Goal: Find specific page/section: Find specific page/section

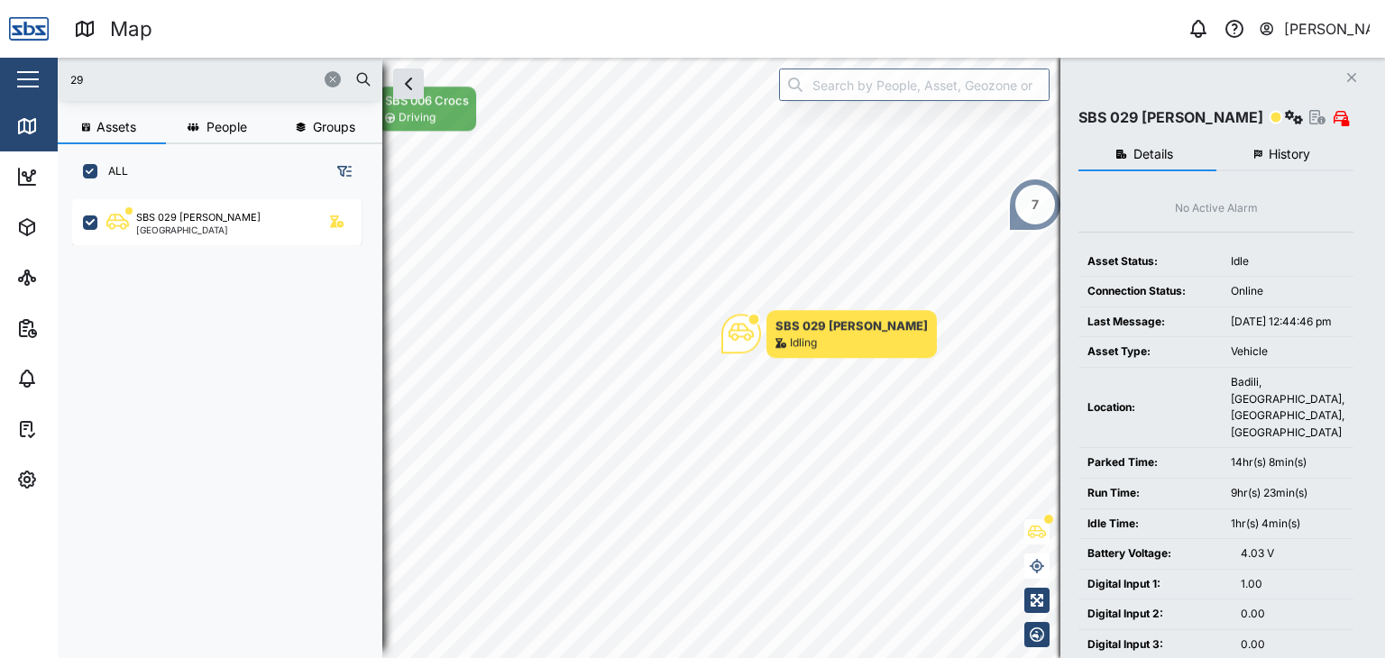
scroll to position [437, 281]
drag, startPoint x: 103, startPoint y: 71, endPoint x: 65, endPoint y: 68, distance: 38.1
click at [65, 68] on div "29" at bounding box center [220, 79] width 325 height 43
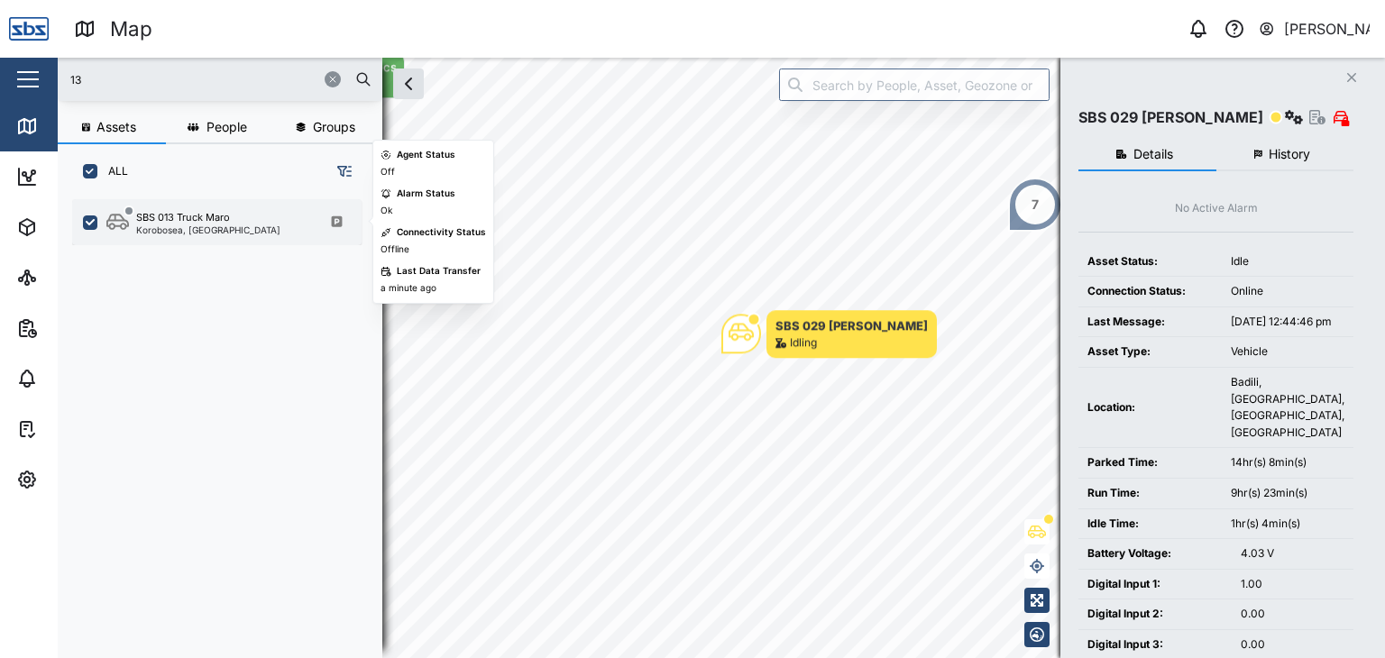
click at [184, 221] on div "SBS 013 Truck Maro" at bounding box center [183, 217] width 94 height 15
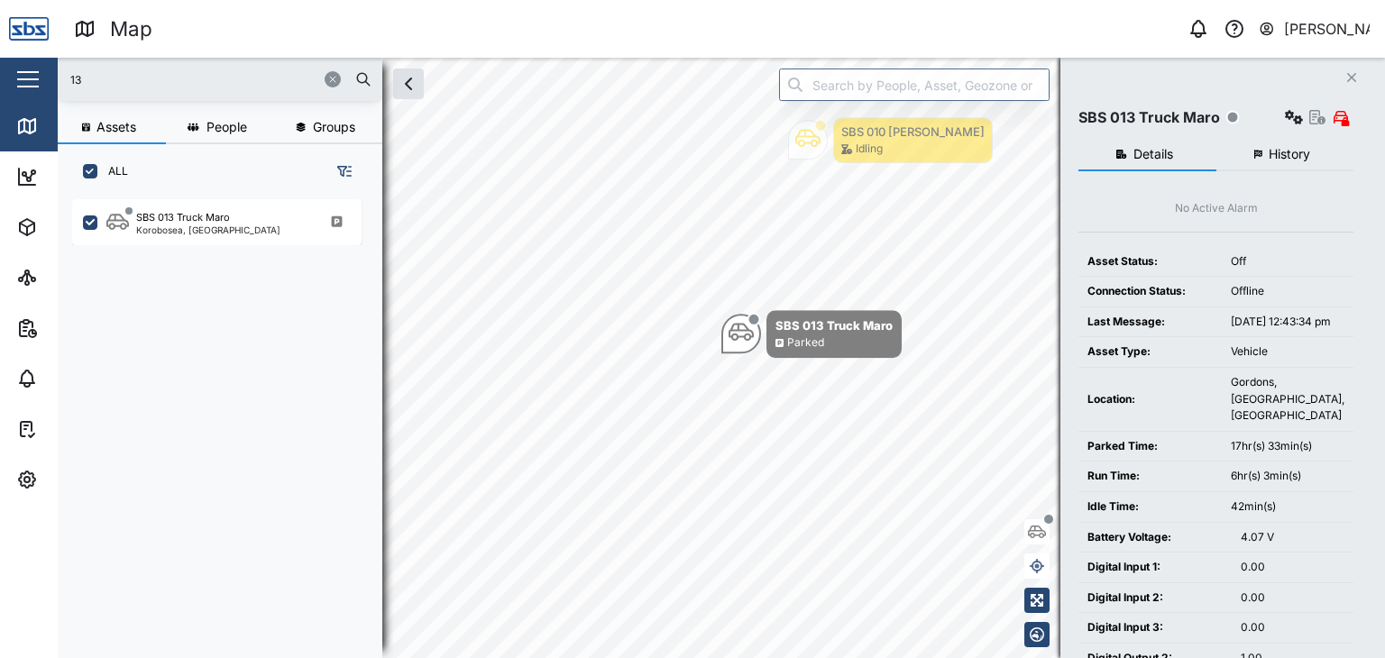
drag, startPoint x: 98, startPoint y: 86, endPoint x: 35, endPoint y: 77, distance: 63.8
click at [35, 77] on div "Map 0 [PERSON_NAME] Close Map Dashboard Assets ATS Camera Generator Personnel T…" at bounding box center [692, 329] width 1385 height 658
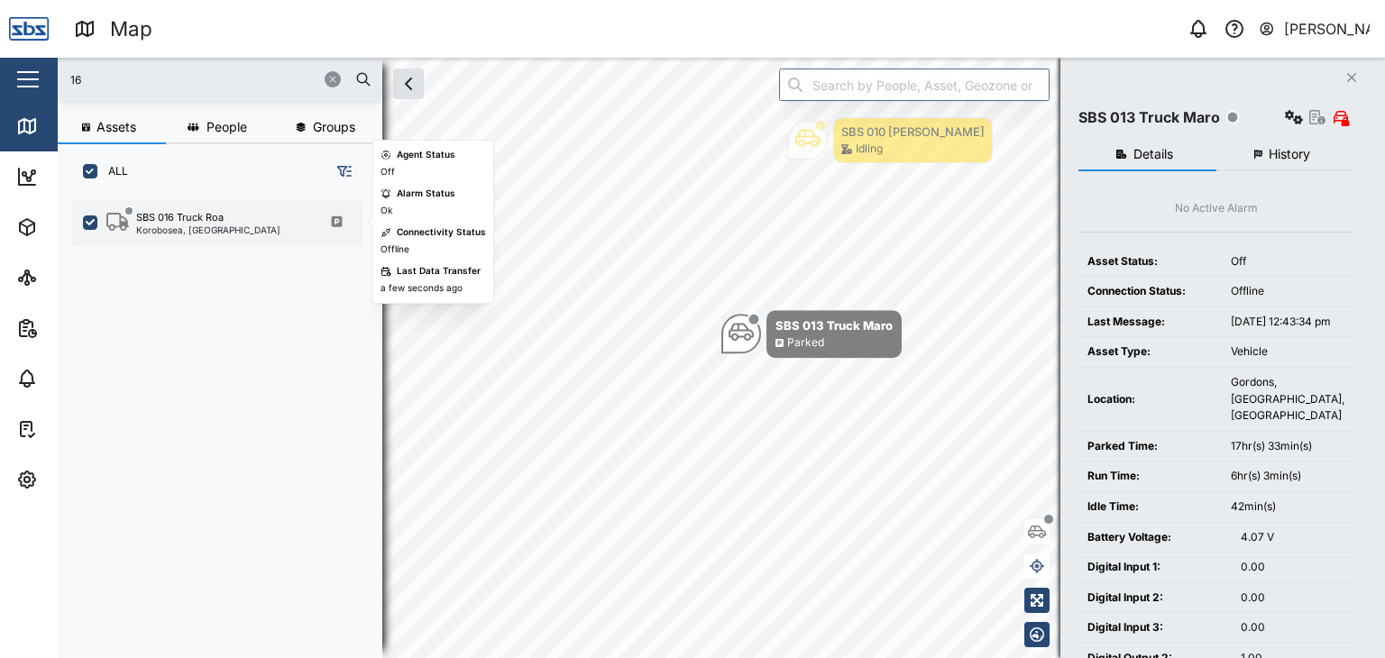
click at [204, 230] on div "Korobosea, [GEOGRAPHIC_DATA]" at bounding box center [208, 229] width 144 height 9
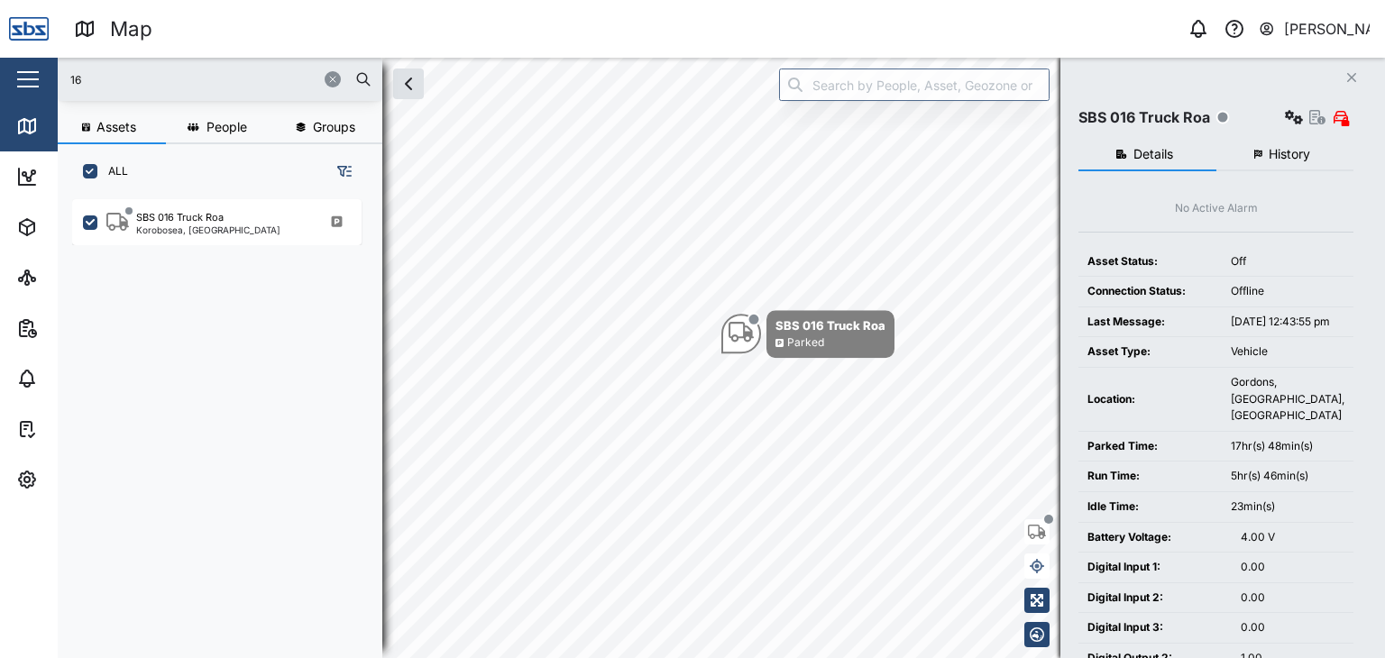
drag, startPoint x: 84, startPoint y: 76, endPoint x: 44, endPoint y: 68, distance: 40.5
click at [44, 68] on div "Map 0 [PERSON_NAME] Close Map Dashboard Assets ATS Camera Generator Personnel T…" at bounding box center [692, 329] width 1385 height 658
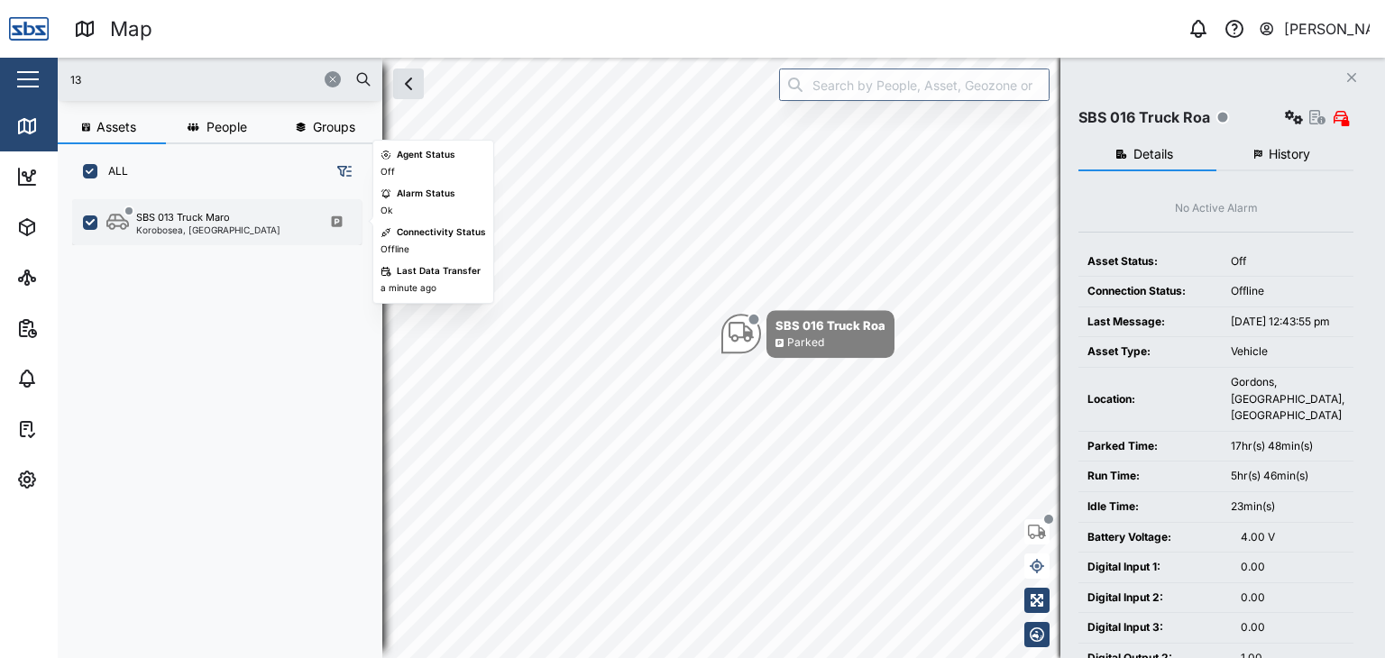
click at [191, 215] on div "SBS 013 Truck Maro" at bounding box center [183, 217] width 94 height 15
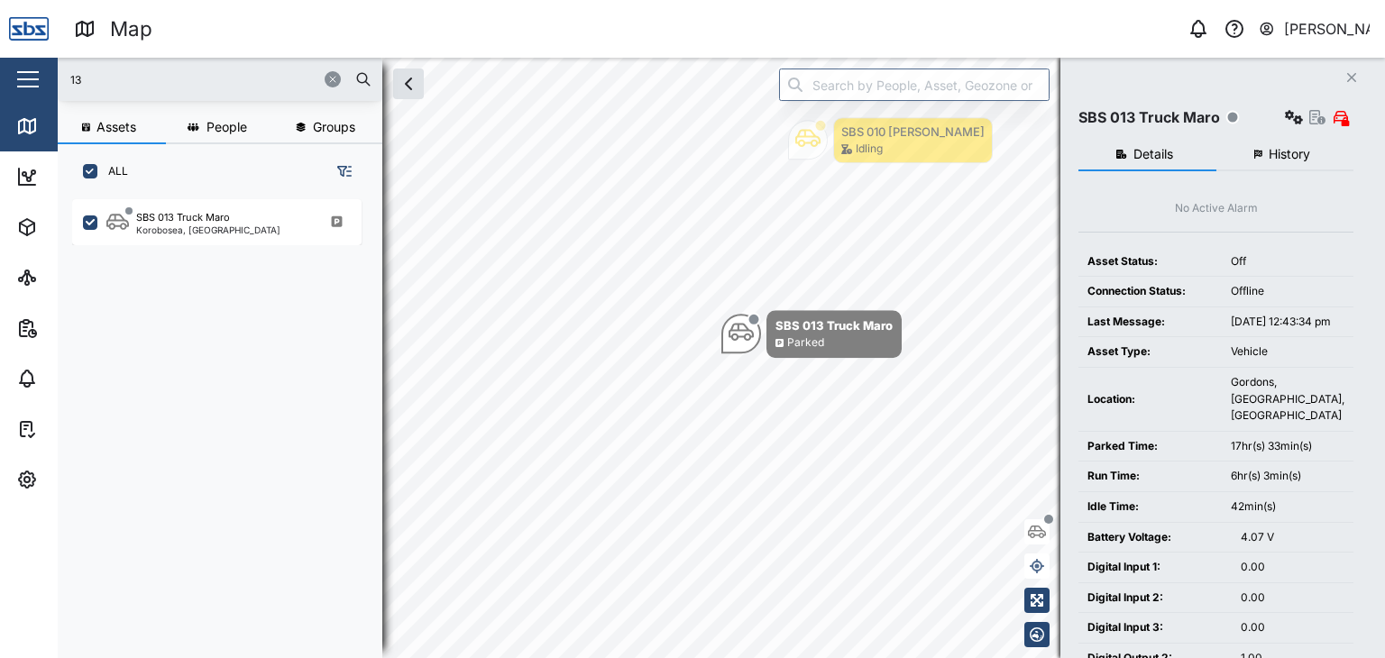
drag, startPoint x: 115, startPoint y: 64, endPoint x: 92, endPoint y: 69, distance: 24.1
click at [93, 69] on div "13" at bounding box center [220, 79] width 325 height 43
drag, startPoint x: 96, startPoint y: 77, endPoint x: 22, endPoint y: 61, distance: 75.5
click at [22, 61] on div "Map 0 [PERSON_NAME] Close Map Dashboard Assets ATS Camera Generator Personnel T…" at bounding box center [692, 329] width 1385 height 658
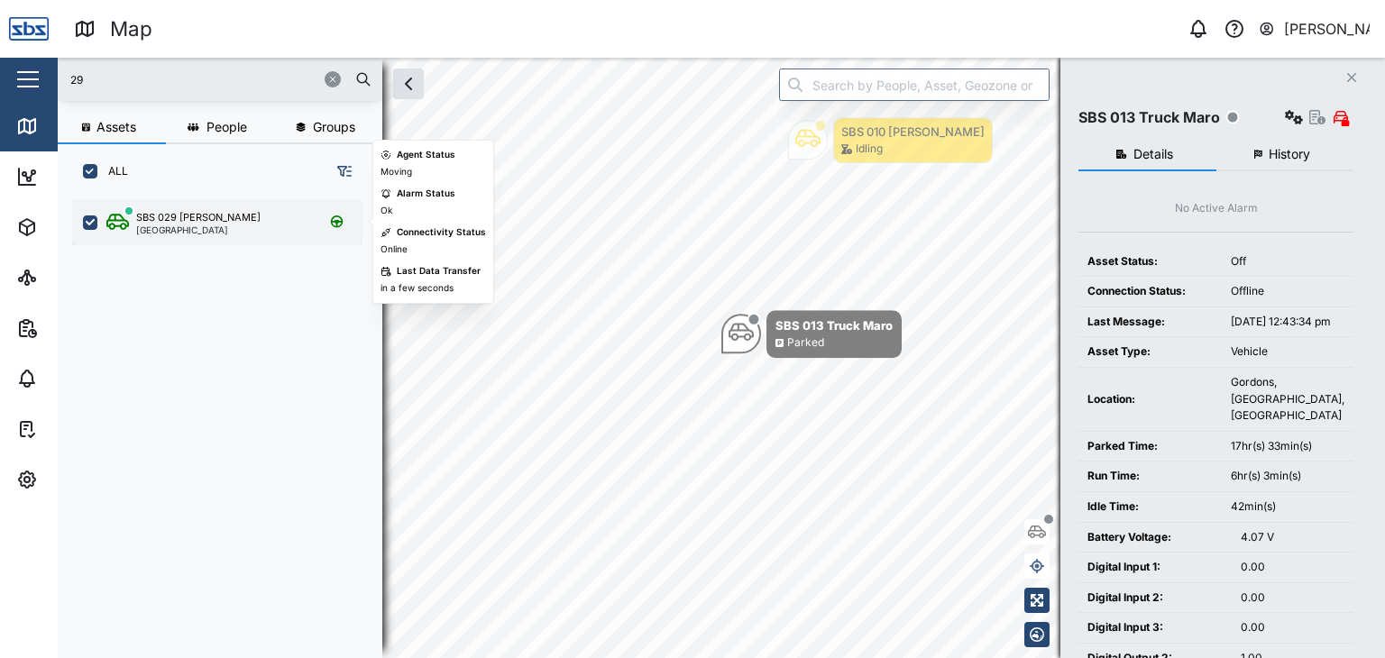
click at [177, 218] on div "SBS 029 [PERSON_NAME]" at bounding box center [198, 217] width 124 height 15
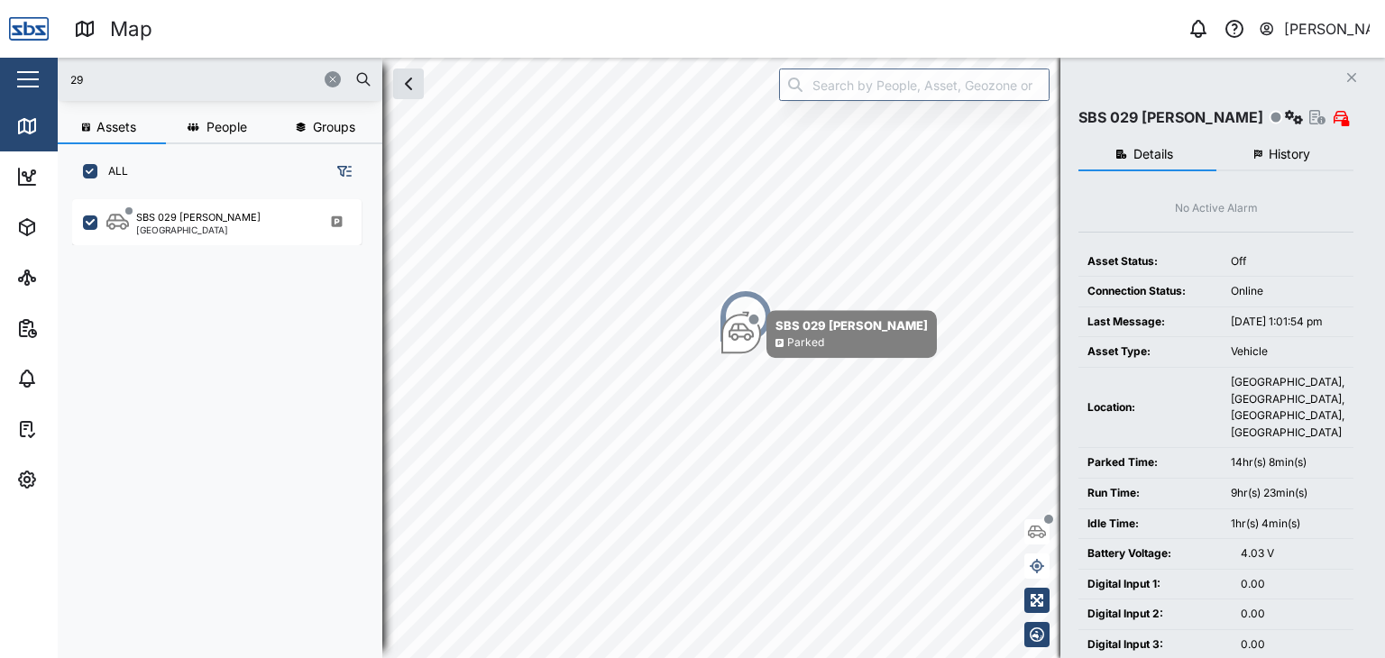
drag, startPoint x: 99, startPoint y: 85, endPoint x: 32, endPoint y: 82, distance: 66.8
click at [32, 82] on div "Map 0 [PERSON_NAME] Close Map Dashboard Assets ATS Camera Generator Personnel T…" at bounding box center [692, 329] width 1385 height 658
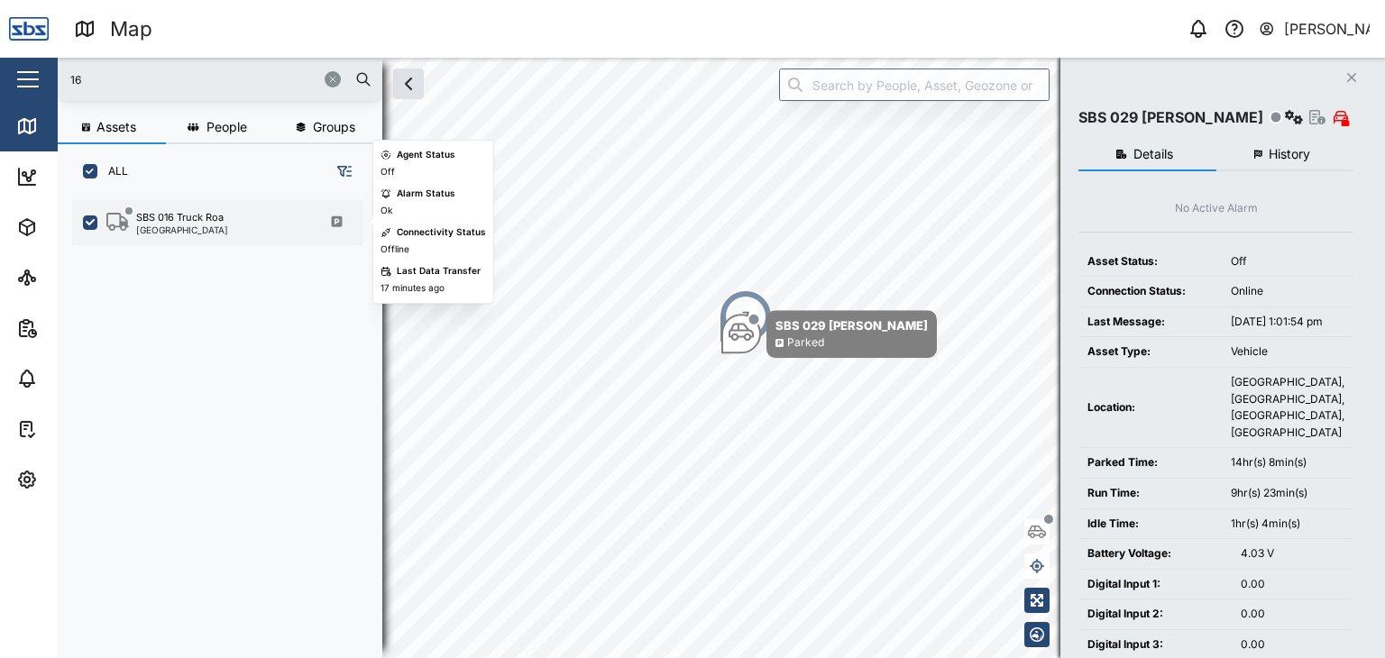
click at [180, 231] on div "[GEOGRAPHIC_DATA]" at bounding box center [182, 229] width 92 height 9
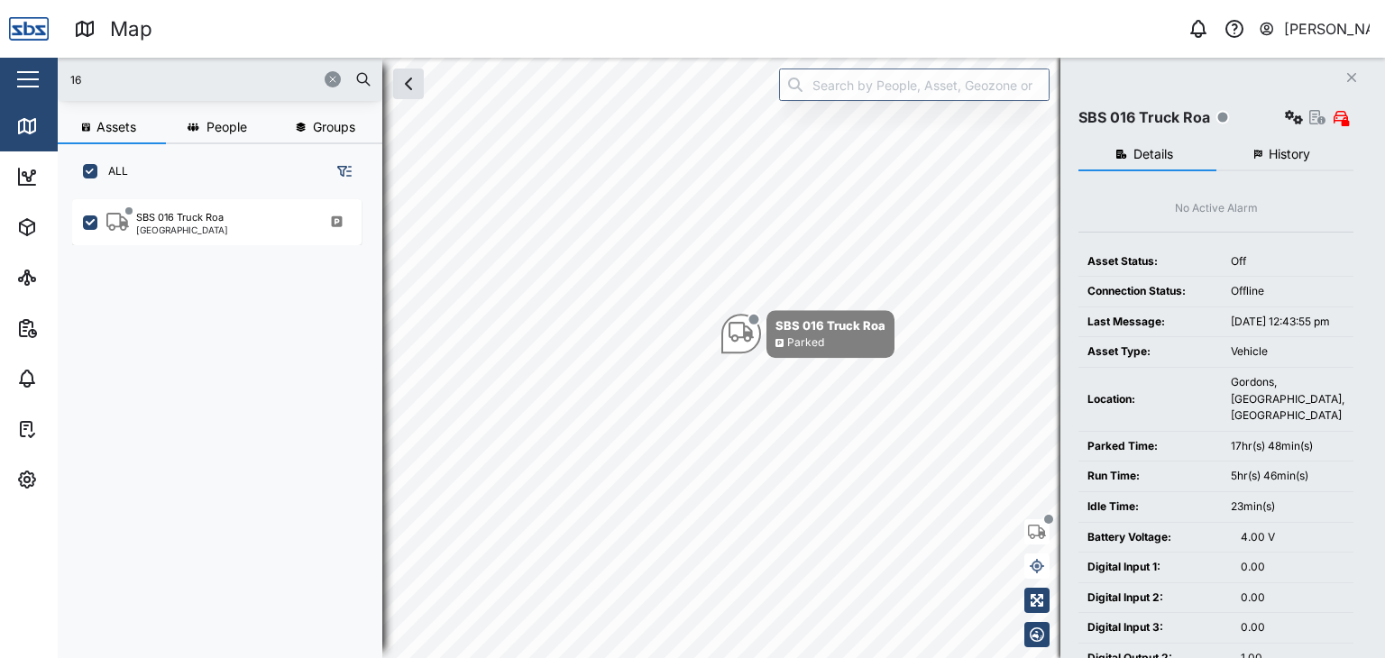
drag, startPoint x: 114, startPoint y: 78, endPoint x: 14, endPoint y: 78, distance: 99.2
click at [14, 78] on div "Map 0 [PERSON_NAME] Close Map Dashboard Assets ATS Camera Generator Personnel T…" at bounding box center [692, 329] width 1385 height 658
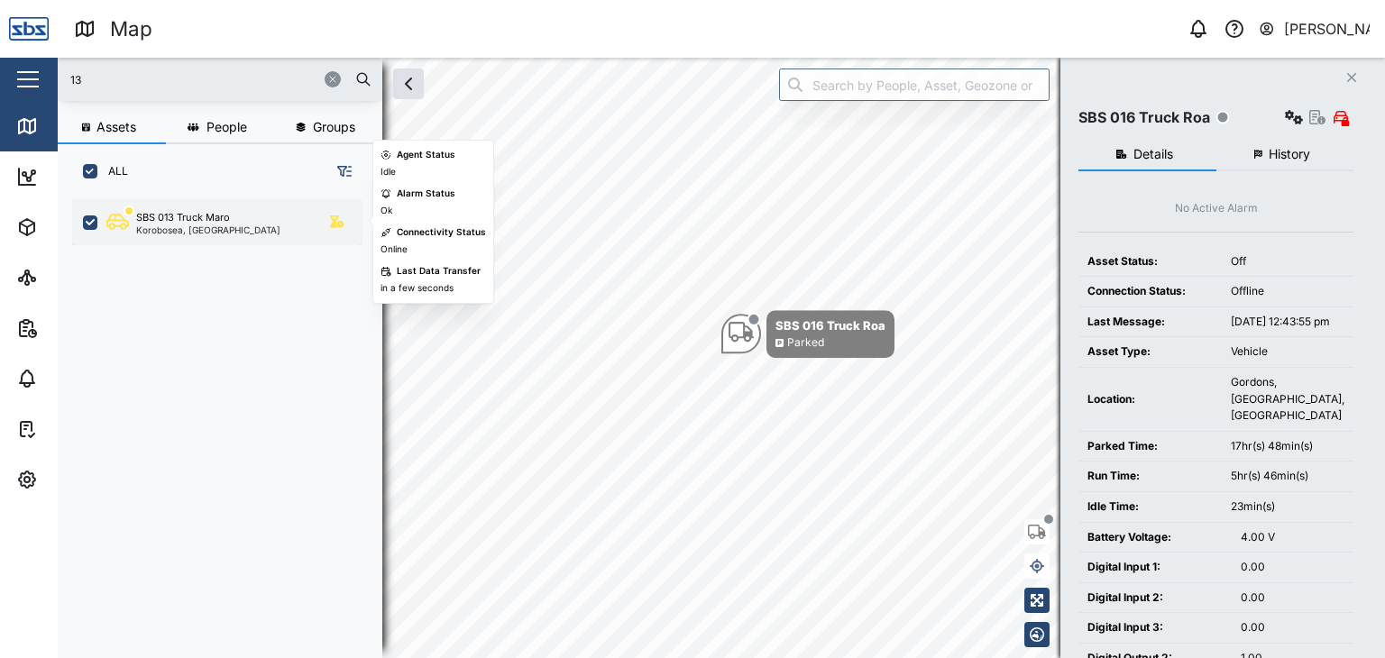
click at [166, 219] on div "SBS 013 Truck Maro" at bounding box center [183, 217] width 94 height 15
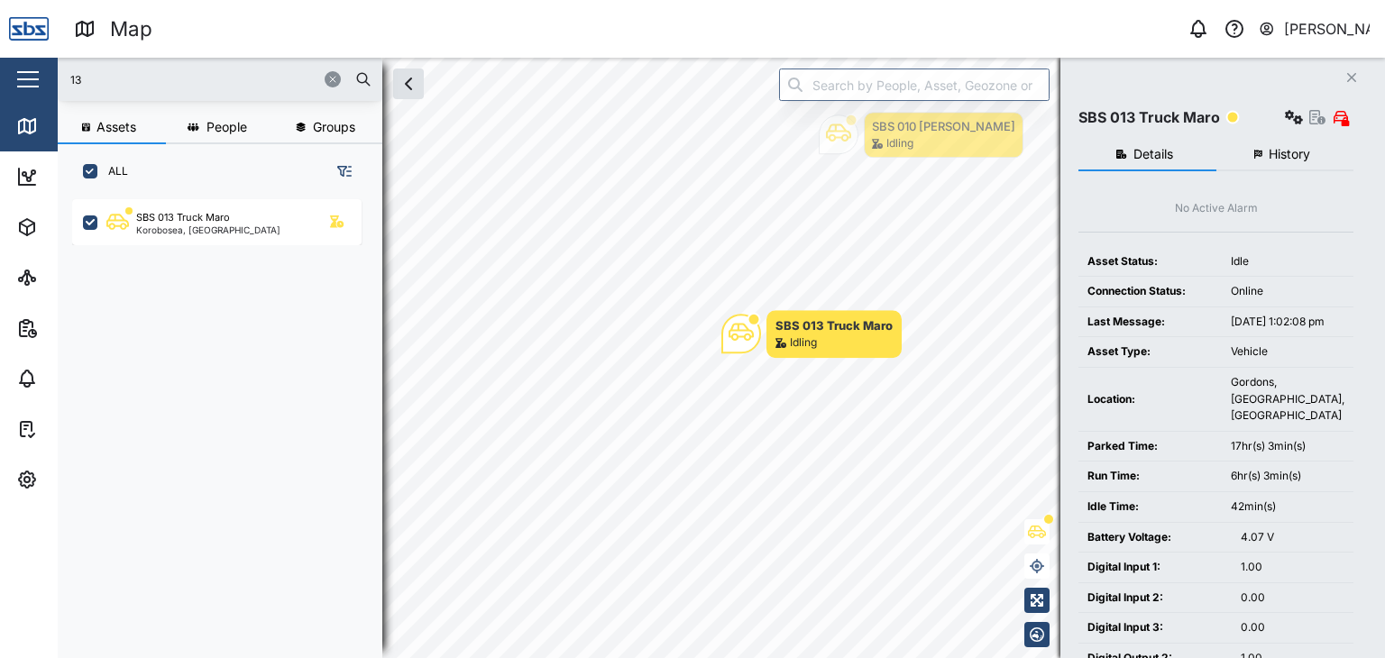
drag, startPoint x: 73, startPoint y: 88, endPoint x: 47, endPoint y: 89, distance: 26.2
click at [47, 89] on div "Map 0 [PERSON_NAME] Close Map Dashboard Assets ATS Camera Generator Personnel T…" at bounding box center [692, 329] width 1385 height 658
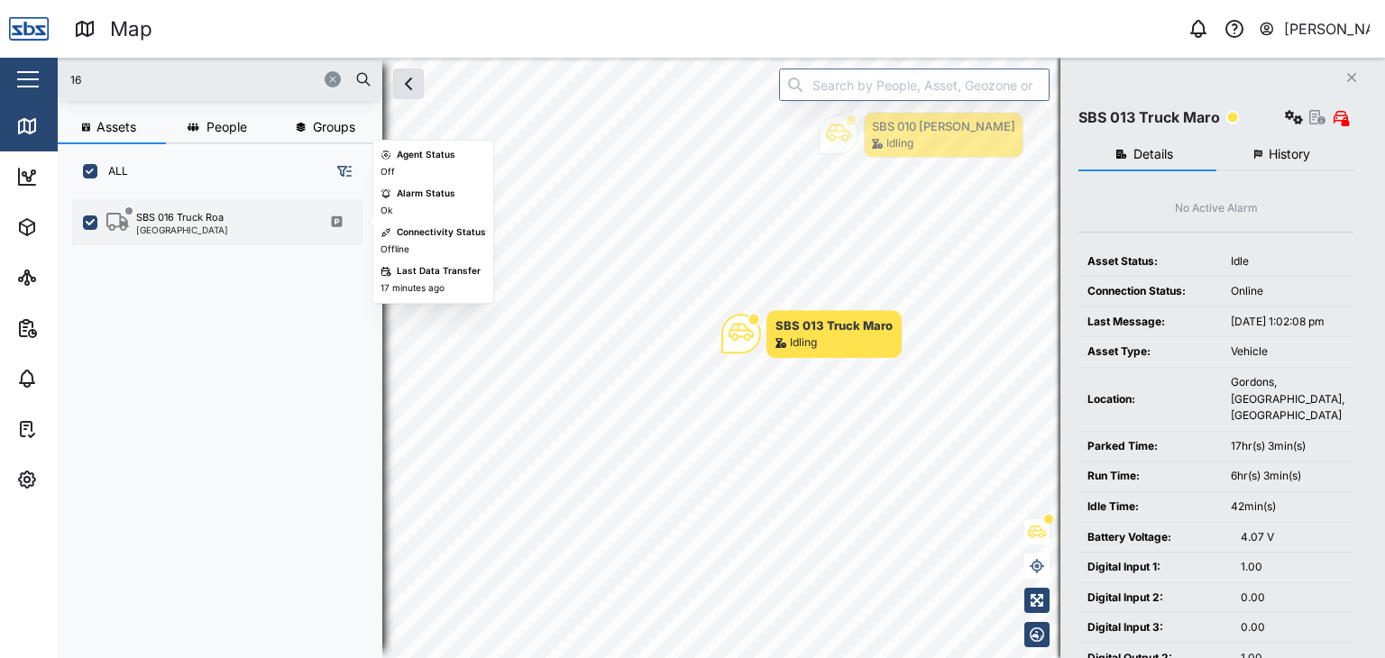
click at [187, 227] on div "[GEOGRAPHIC_DATA]" at bounding box center [182, 229] width 92 height 9
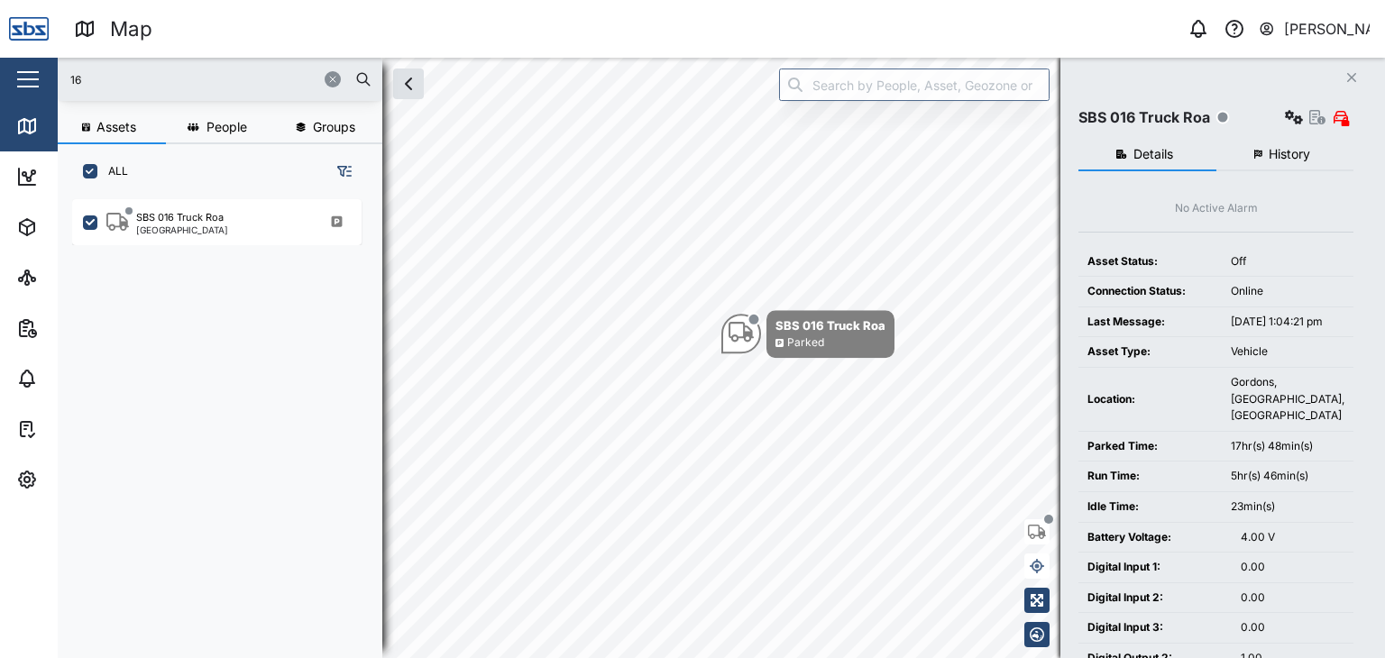
drag, startPoint x: 116, startPoint y: 78, endPoint x: 16, endPoint y: 87, distance: 100.6
click at [16, 87] on div "Map 0 [PERSON_NAME] Close Map Dashboard Assets ATS Camera Generator Personnel T…" at bounding box center [692, 329] width 1385 height 658
type input "003"
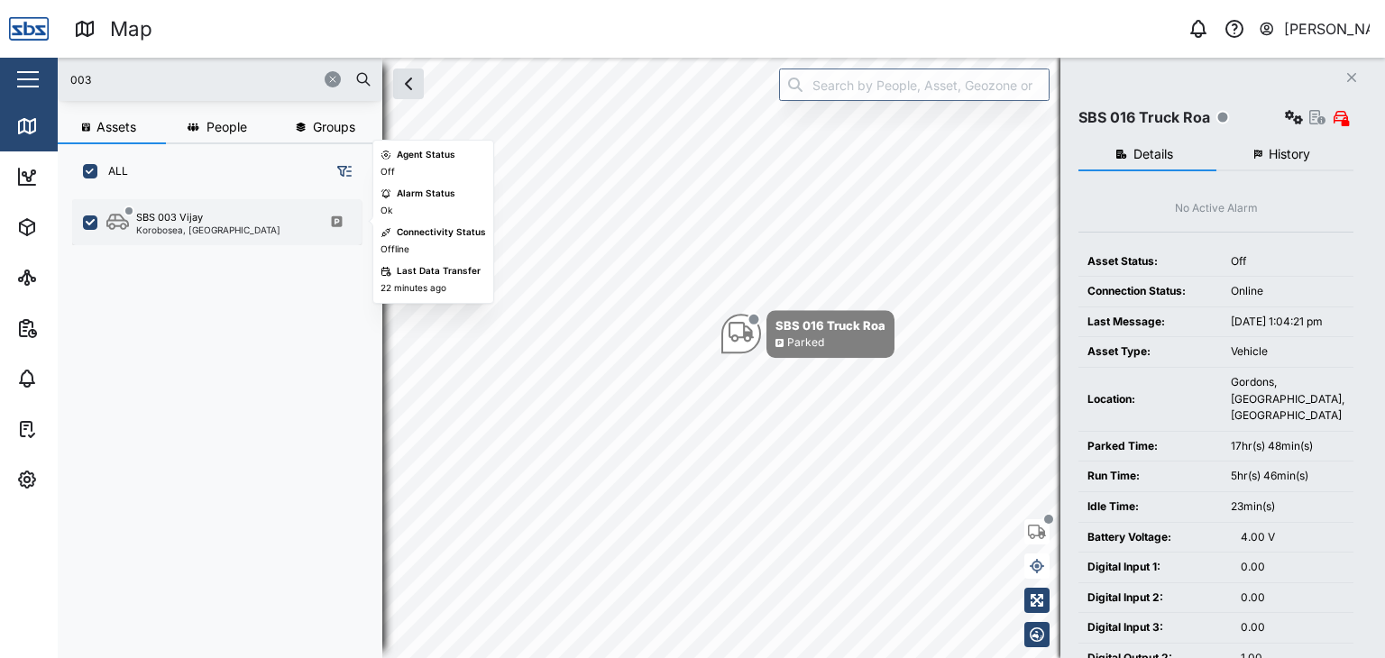
click at [170, 221] on div "SBS 003 Vijay" at bounding box center [169, 217] width 67 height 15
